Goal: Information Seeking & Learning: Find contact information

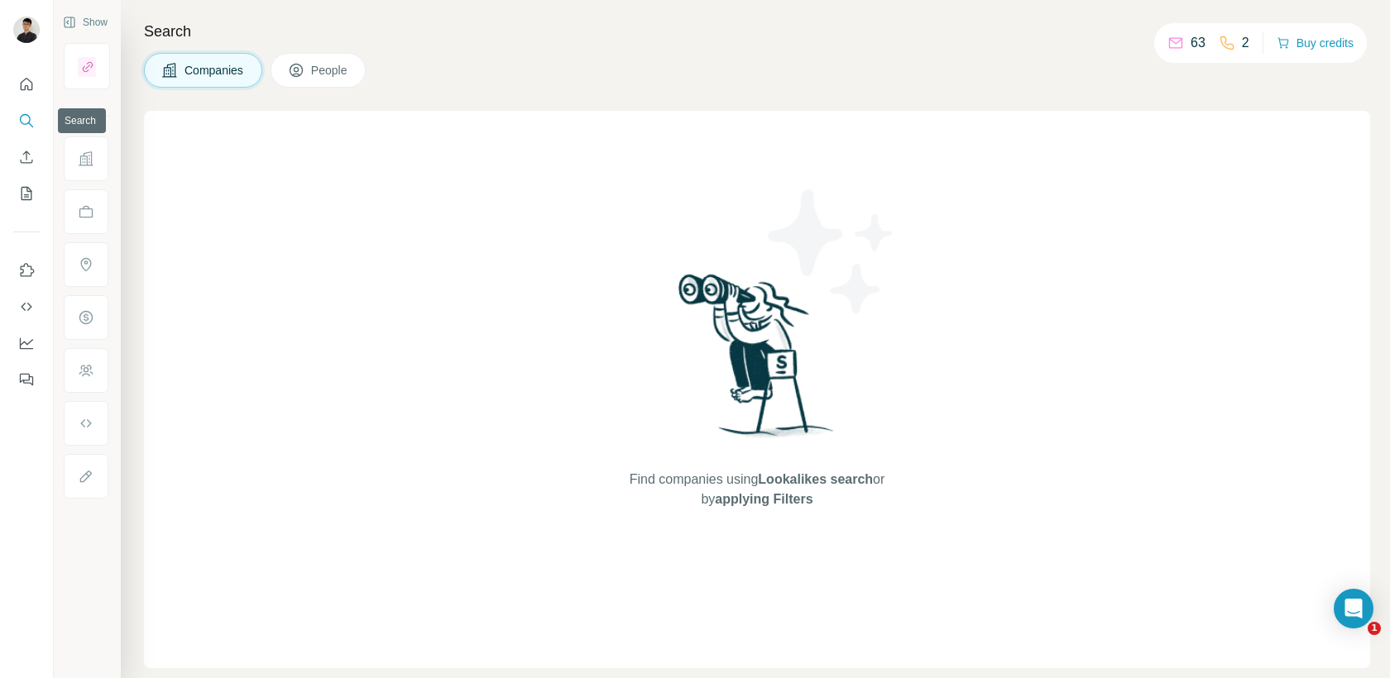
click at [31, 127] on icon "Search" at bounding box center [26, 120] width 17 height 17
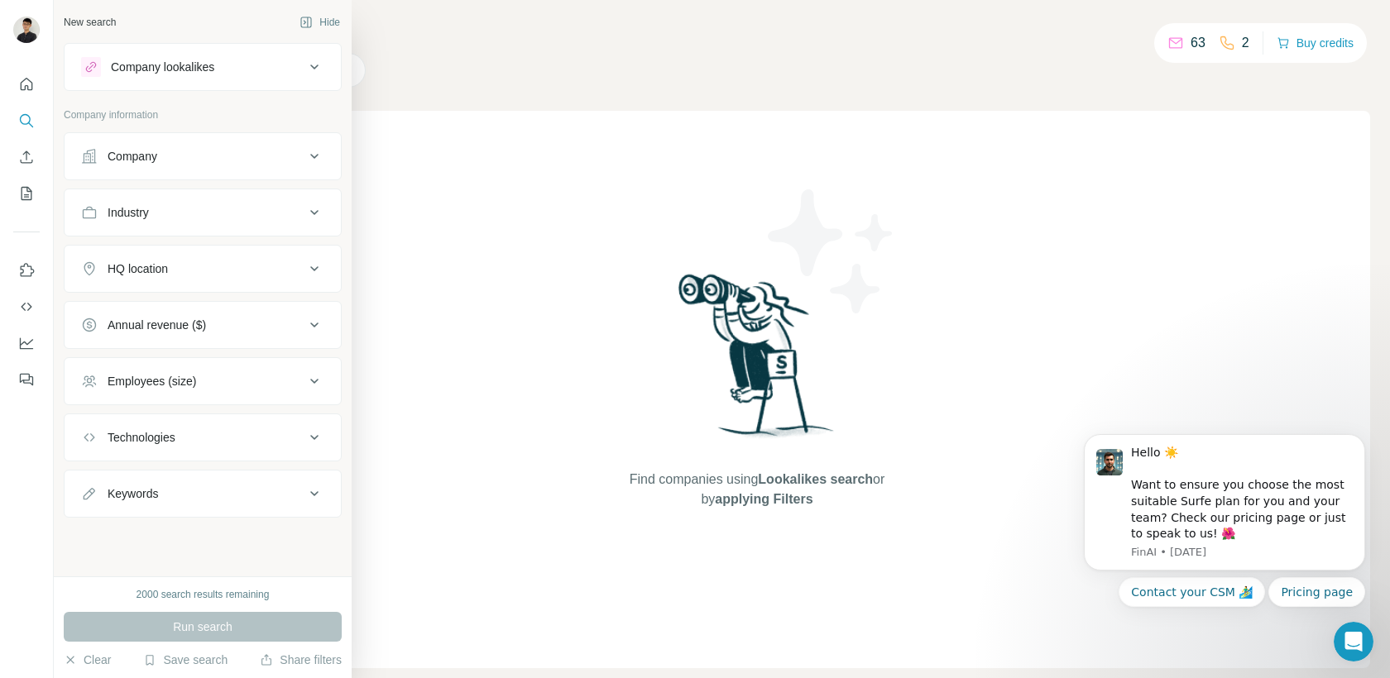
click at [184, 161] on div "Company" at bounding box center [192, 156] width 223 height 17
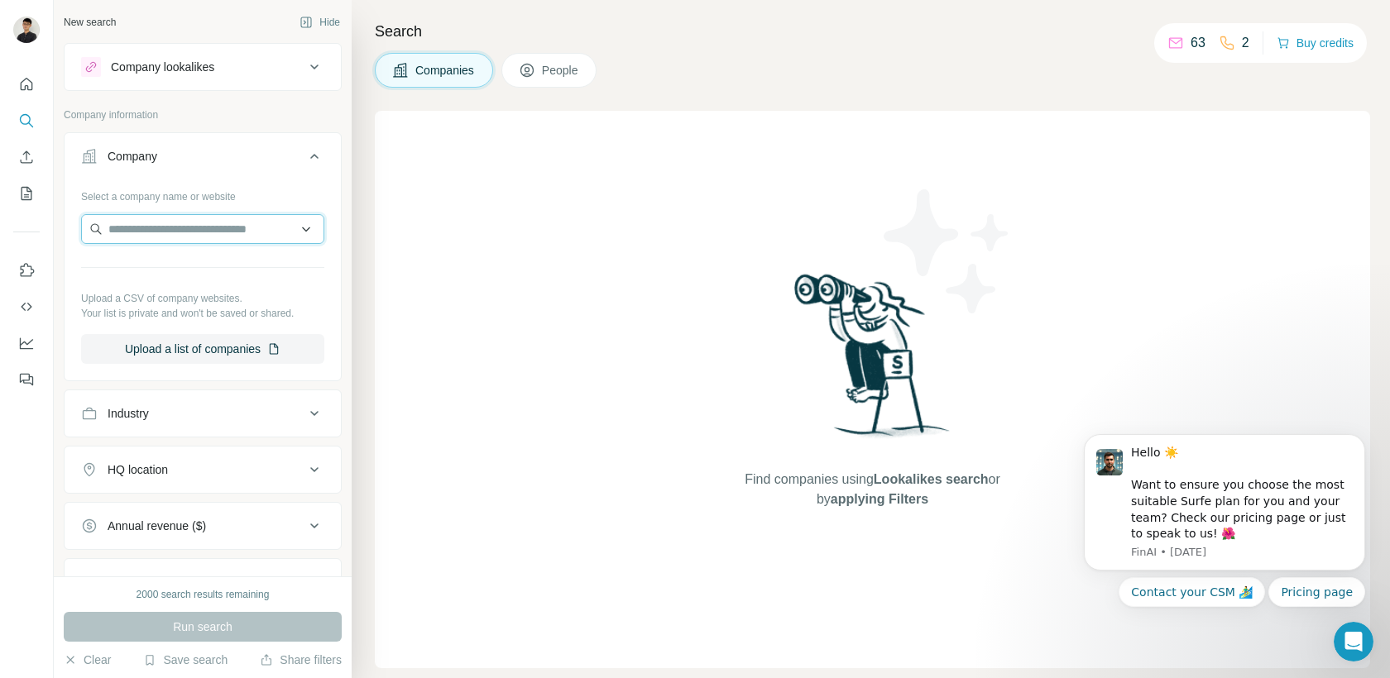
click at [185, 224] on input "text" at bounding box center [202, 229] width 243 height 30
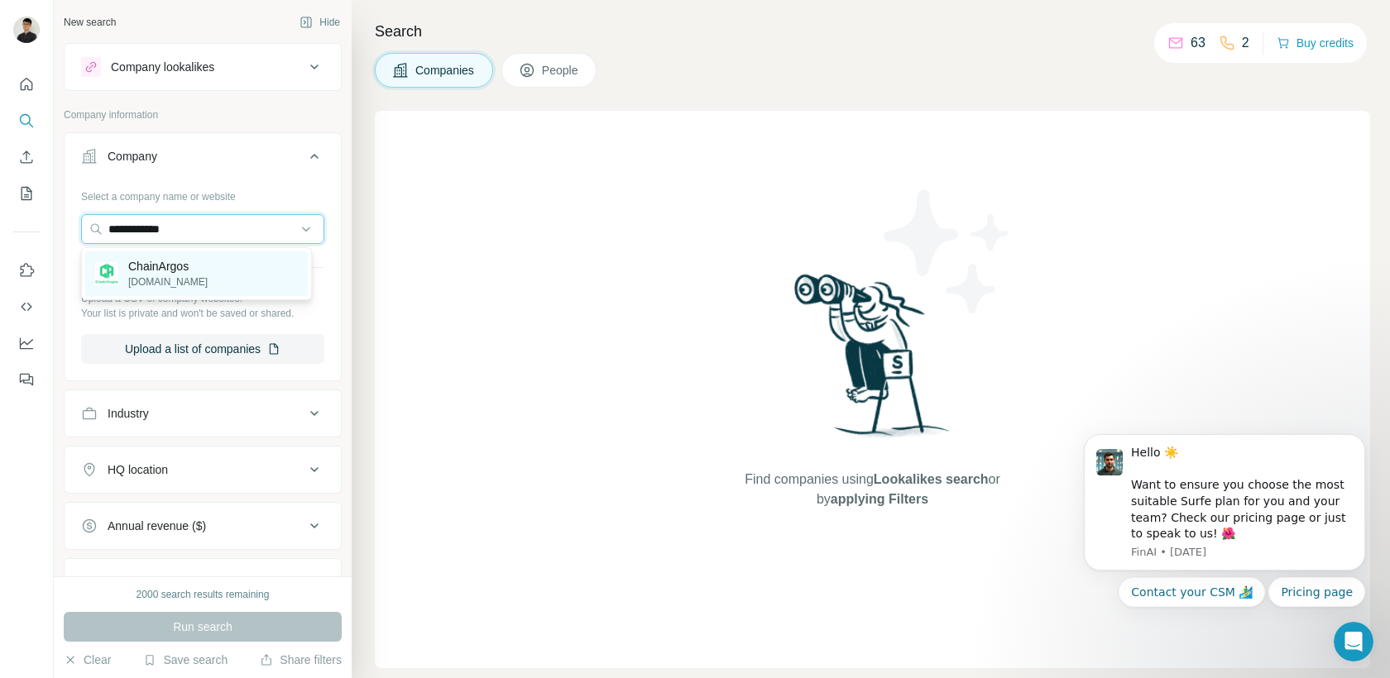
type input "**********"
click at [202, 273] on p "ChainArgos" at bounding box center [167, 266] width 79 height 17
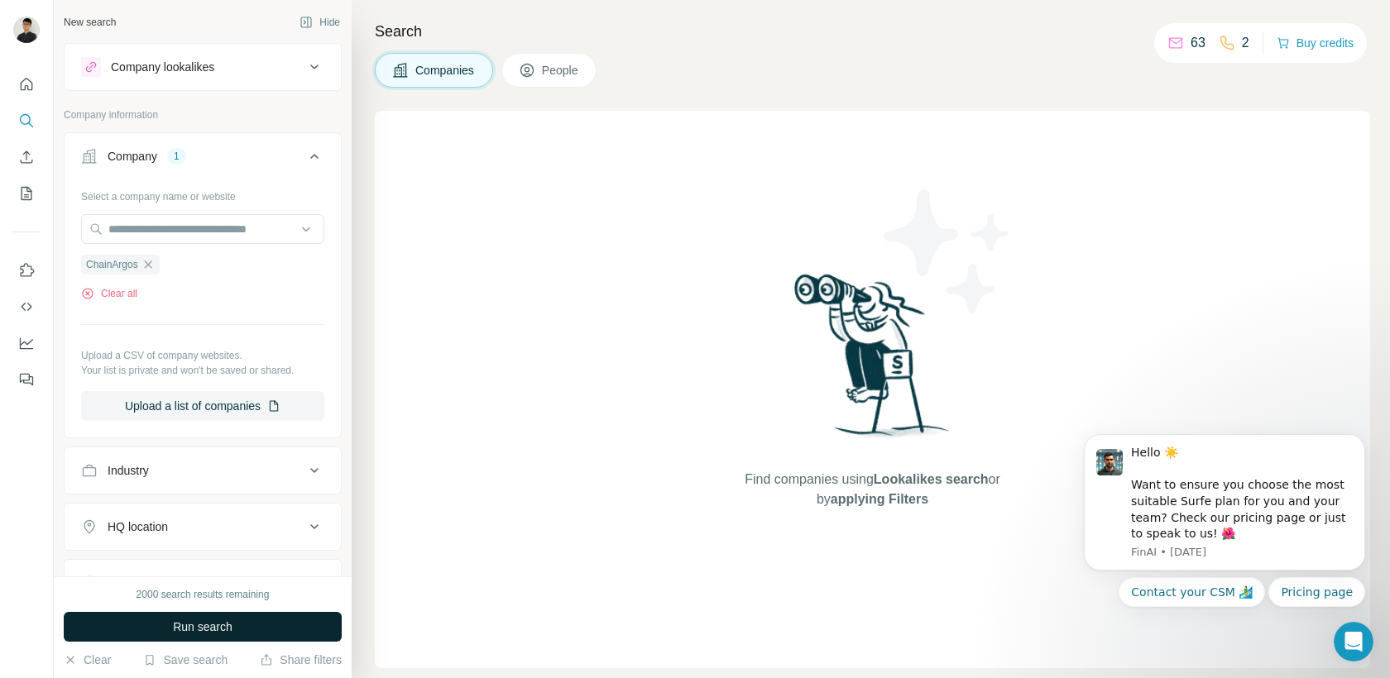
click at [250, 629] on button "Run search" at bounding box center [203, 627] width 278 height 30
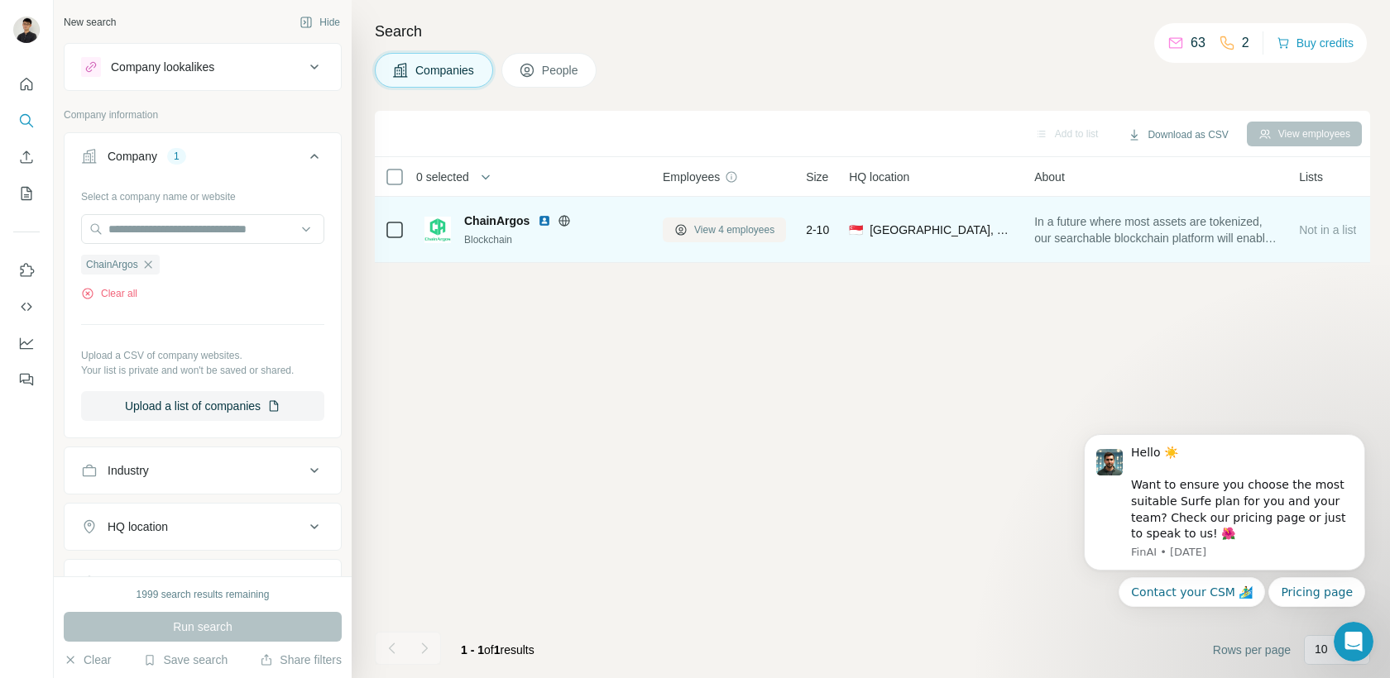
click at [754, 229] on span "View 4 employees" at bounding box center [734, 230] width 80 height 15
